Goal: Information Seeking & Learning: Find specific fact

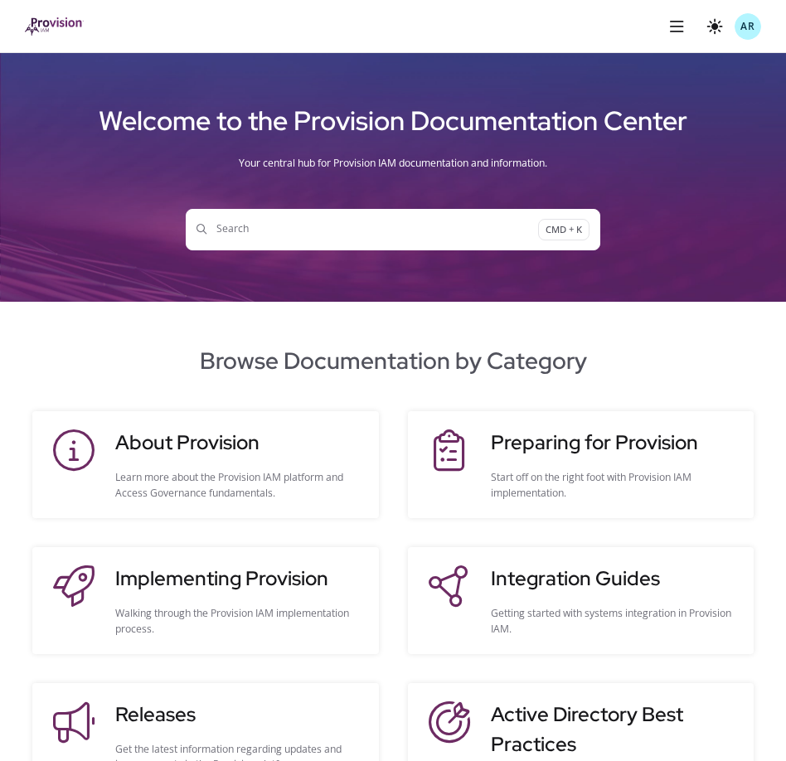
click at [293, 235] on span "Search" at bounding box center [366, 229] width 341 height 16
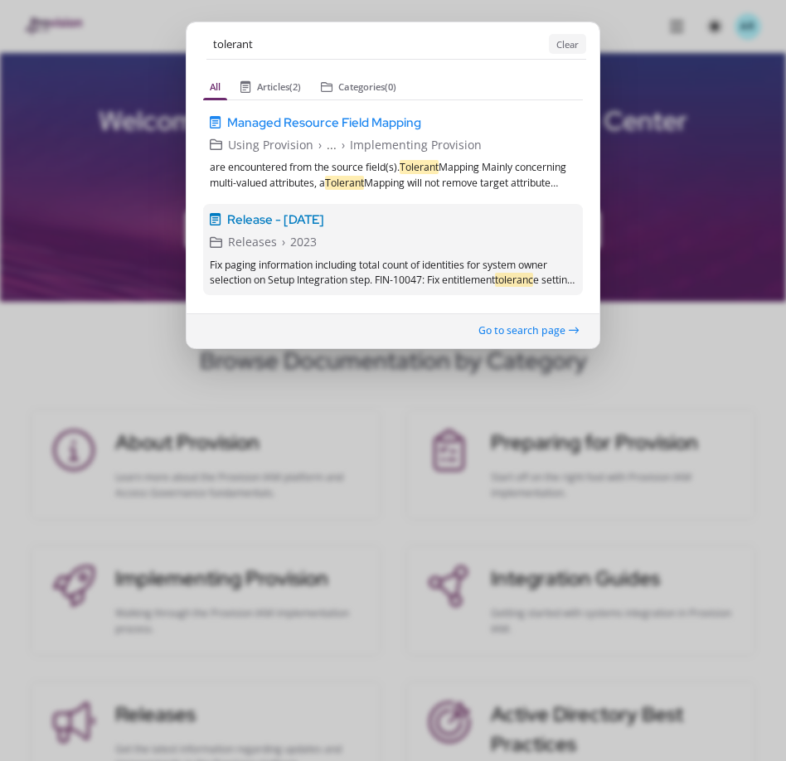
type input "tolerant"
click at [517, 264] on div "Fix paging information including total count of identities for system owner sel…" at bounding box center [393, 272] width 367 height 31
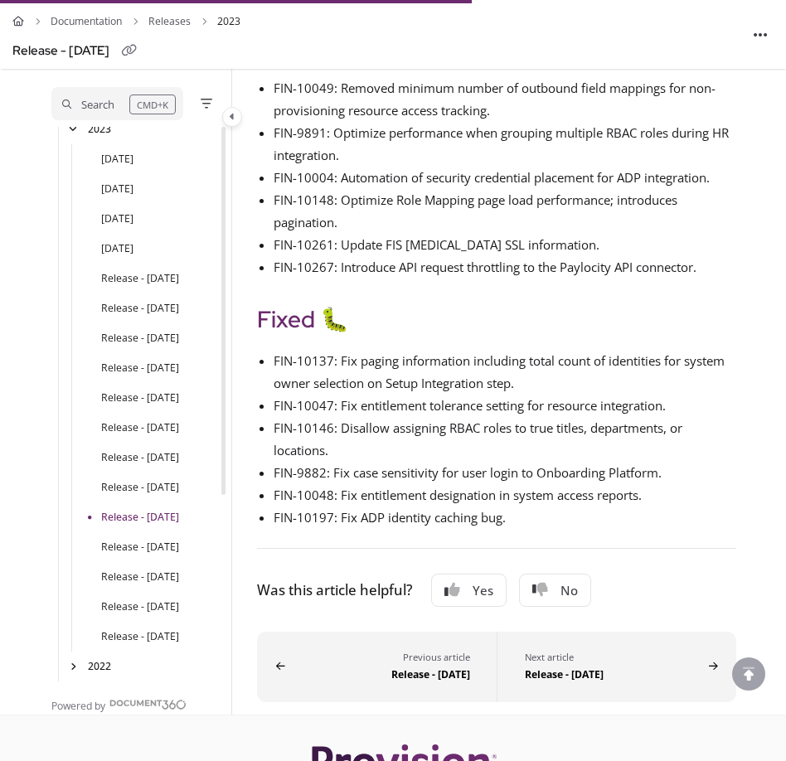
scroll to position [379, 0]
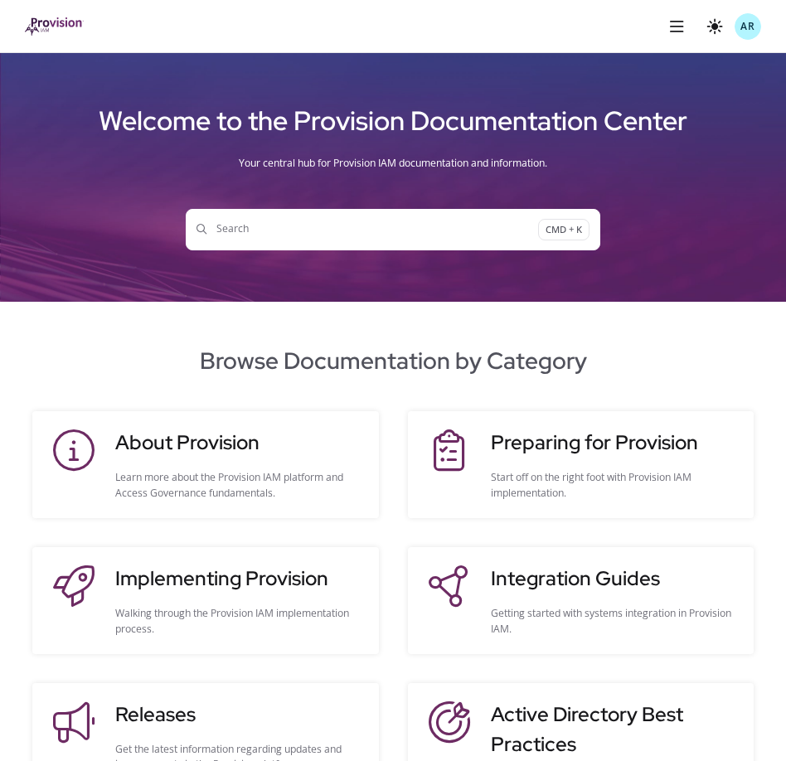
click at [295, 240] on button "Search CMD + K" at bounding box center [393, 229] width 414 height 41
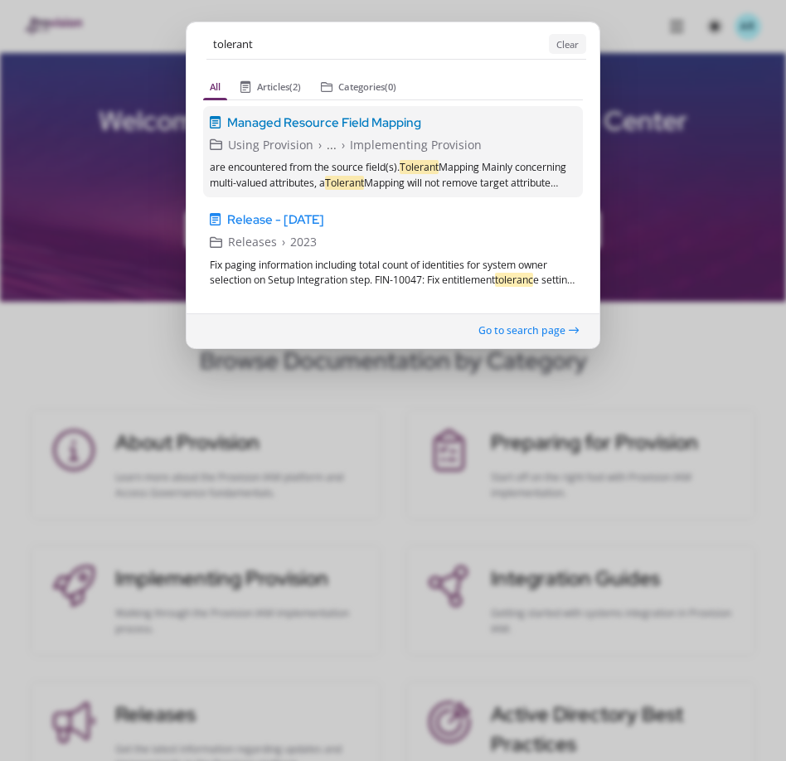
click at [456, 180] on div "are encountered from the source field(s). Tolerant Mapping Mainly concerning mu…" at bounding box center [393, 175] width 367 height 31
